Goal: Task Accomplishment & Management: Manage account settings

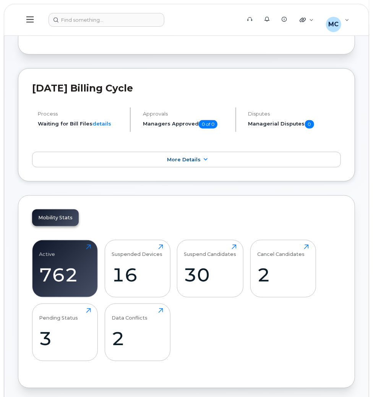
scroll to position [161, 0]
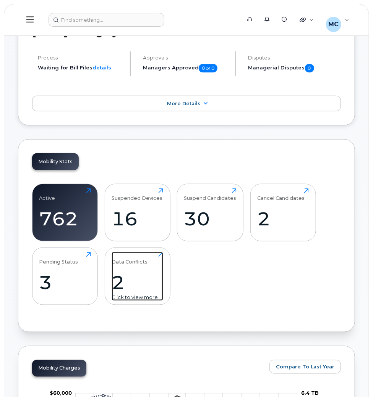
click at [121, 283] on div "2" at bounding box center [137, 282] width 52 height 23
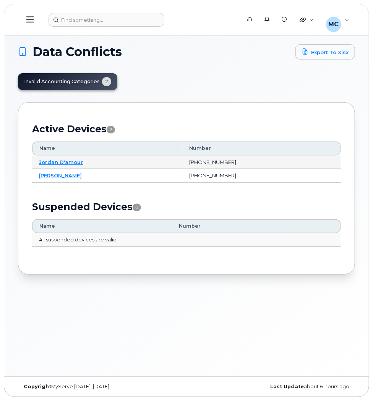
drag, startPoint x: 62, startPoint y: 166, endPoint x: 62, endPoint y: 155, distance: 10.7
click at [62, 166] on td "Jordan D'amour" at bounding box center [107, 163] width 150 height 14
click at [57, 160] on link "Jordan D'amour" at bounding box center [61, 162] width 44 height 6
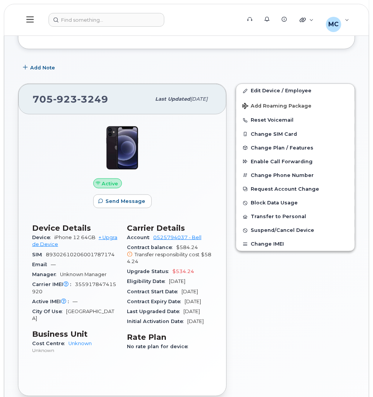
scroll to position [148, 0]
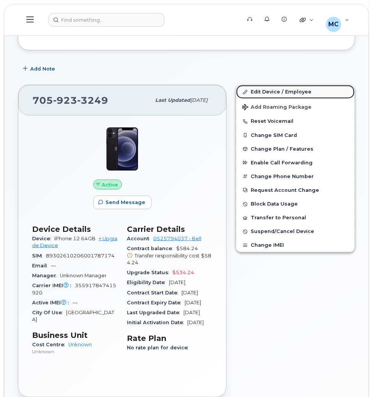
click at [255, 90] on link "Edit Device / Employee" at bounding box center [295, 92] width 118 height 14
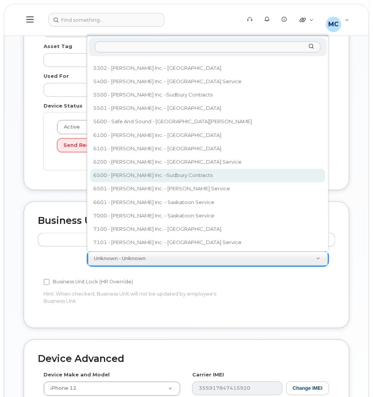
scroll to position [401, 0]
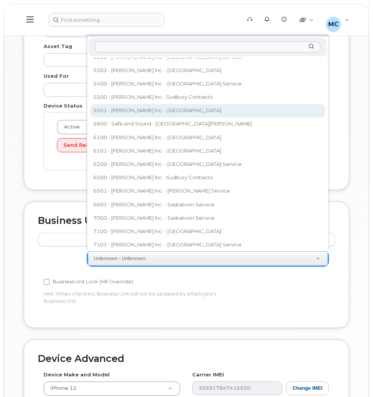
select select "378453"
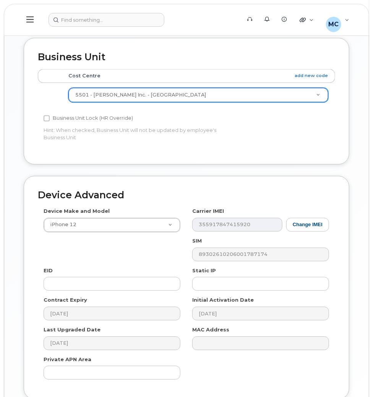
scroll to position [662, 0]
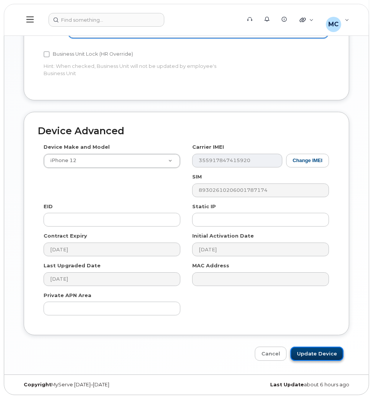
click at [329, 355] on input "Update Device" at bounding box center [316, 354] width 53 height 14
type input "Saving..."
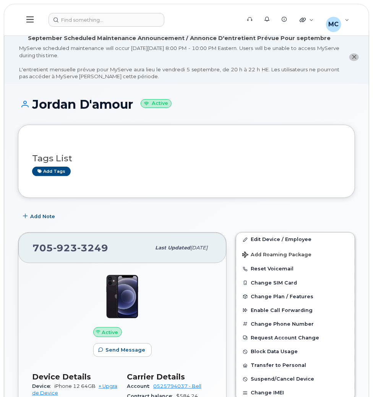
click at [28, 22] on icon at bounding box center [29, 19] width 7 height 6
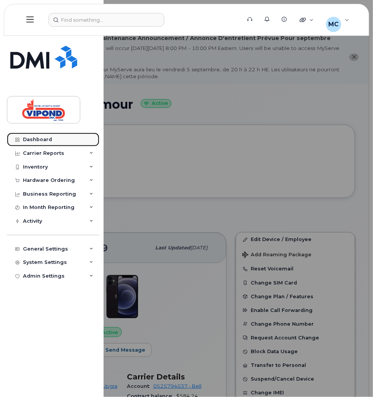
click at [39, 139] on div "Dashboard" at bounding box center [37, 140] width 29 height 6
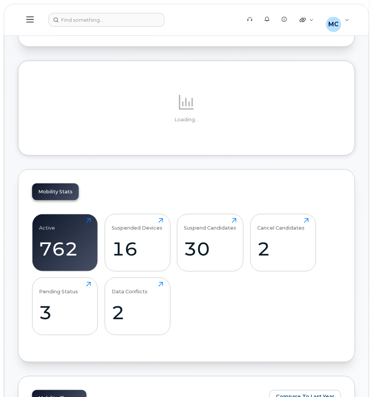
scroll to position [115, 0]
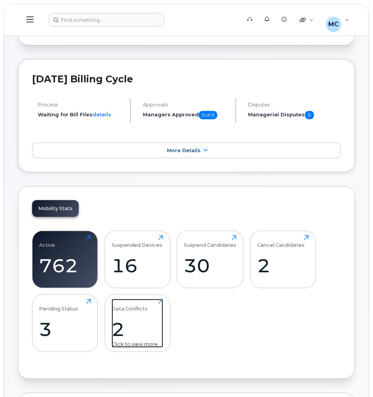
click at [116, 324] on div "2" at bounding box center [137, 329] width 52 height 23
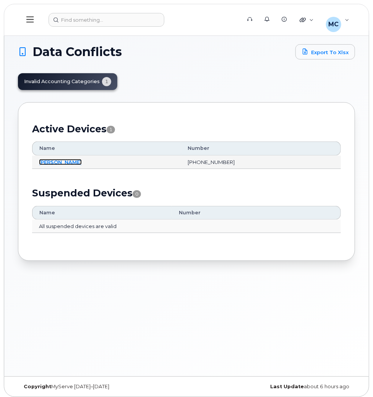
click at [62, 161] on link "[PERSON_NAME]" at bounding box center [60, 162] width 43 height 6
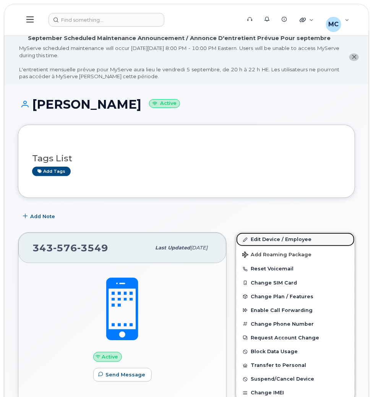
click at [263, 239] on link "Edit Device / Employee" at bounding box center [295, 240] width 118 height 14
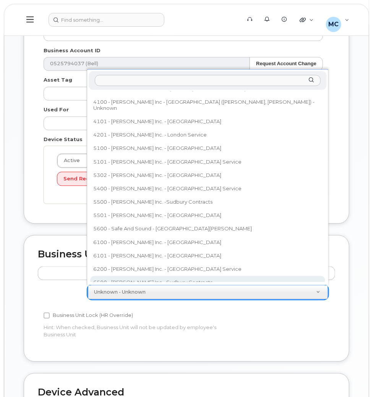
scroll to position [321, 0]
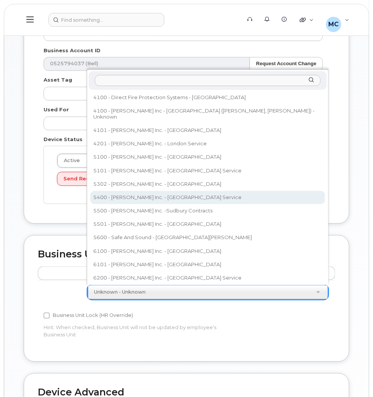
select select "378478"
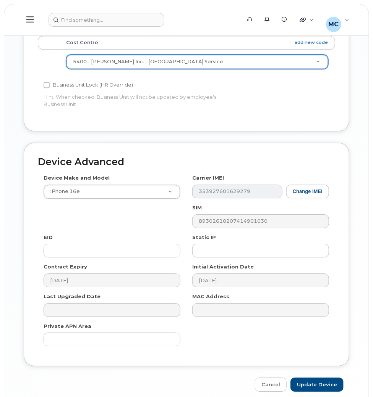
scroll to position [662, 0]
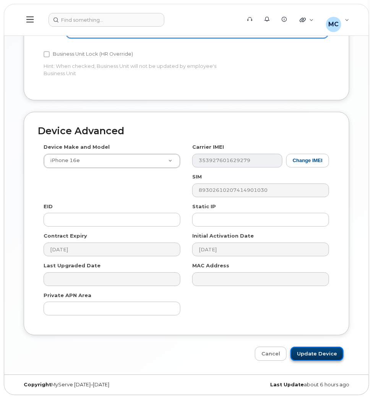
click at [319, 353] on input "Update Device" at bounding box center [316, 354] width 53 height 14
type input "Saving..."
